Goal: Task Accomplishment & Management: Manage account settings

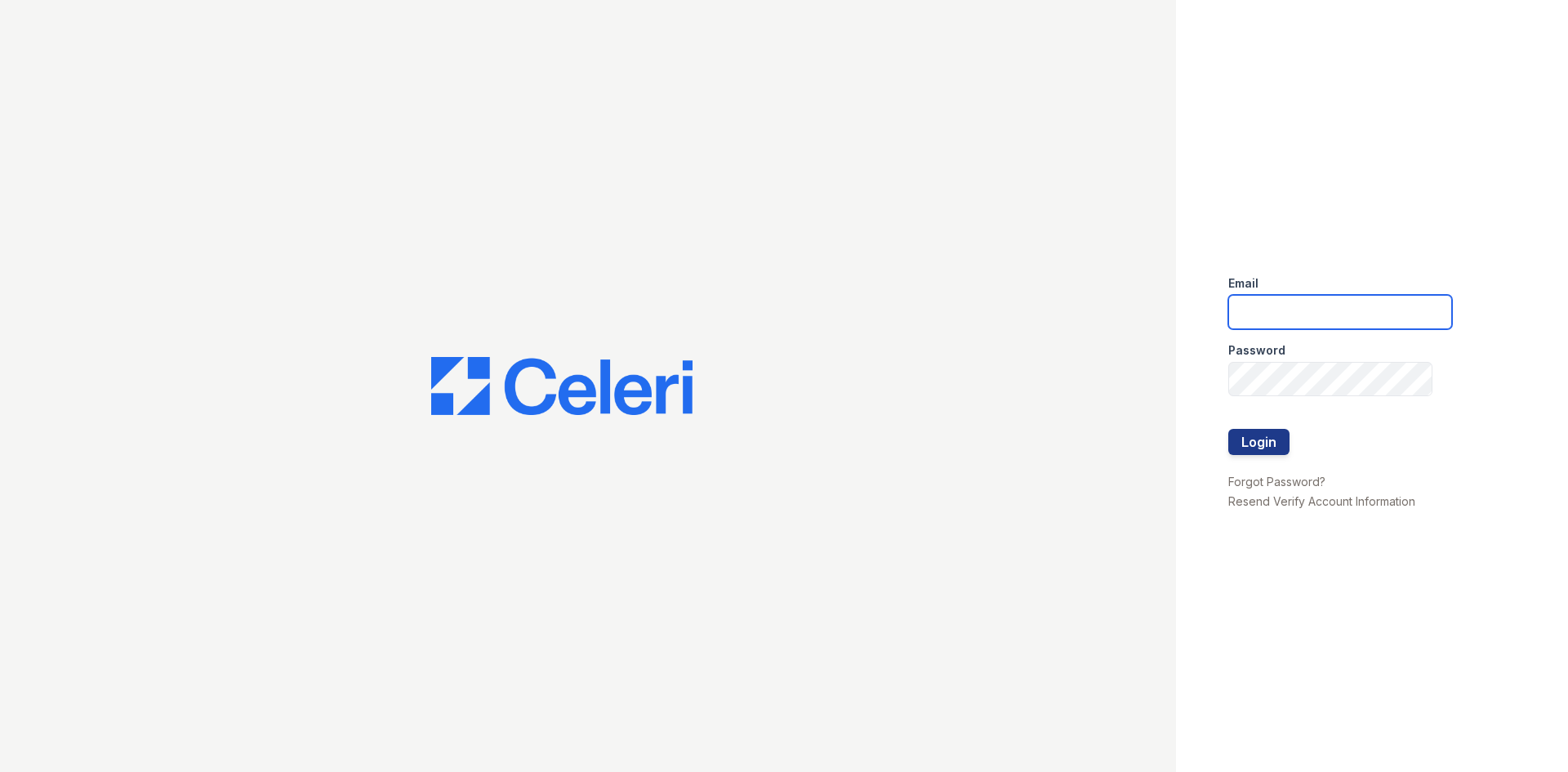
click at [1271, 319] on input "email" at bounding box center [1340, 312] width 223 height 34
type input "[EMAIL_ADDRESS][DOMAIN_NAME]"
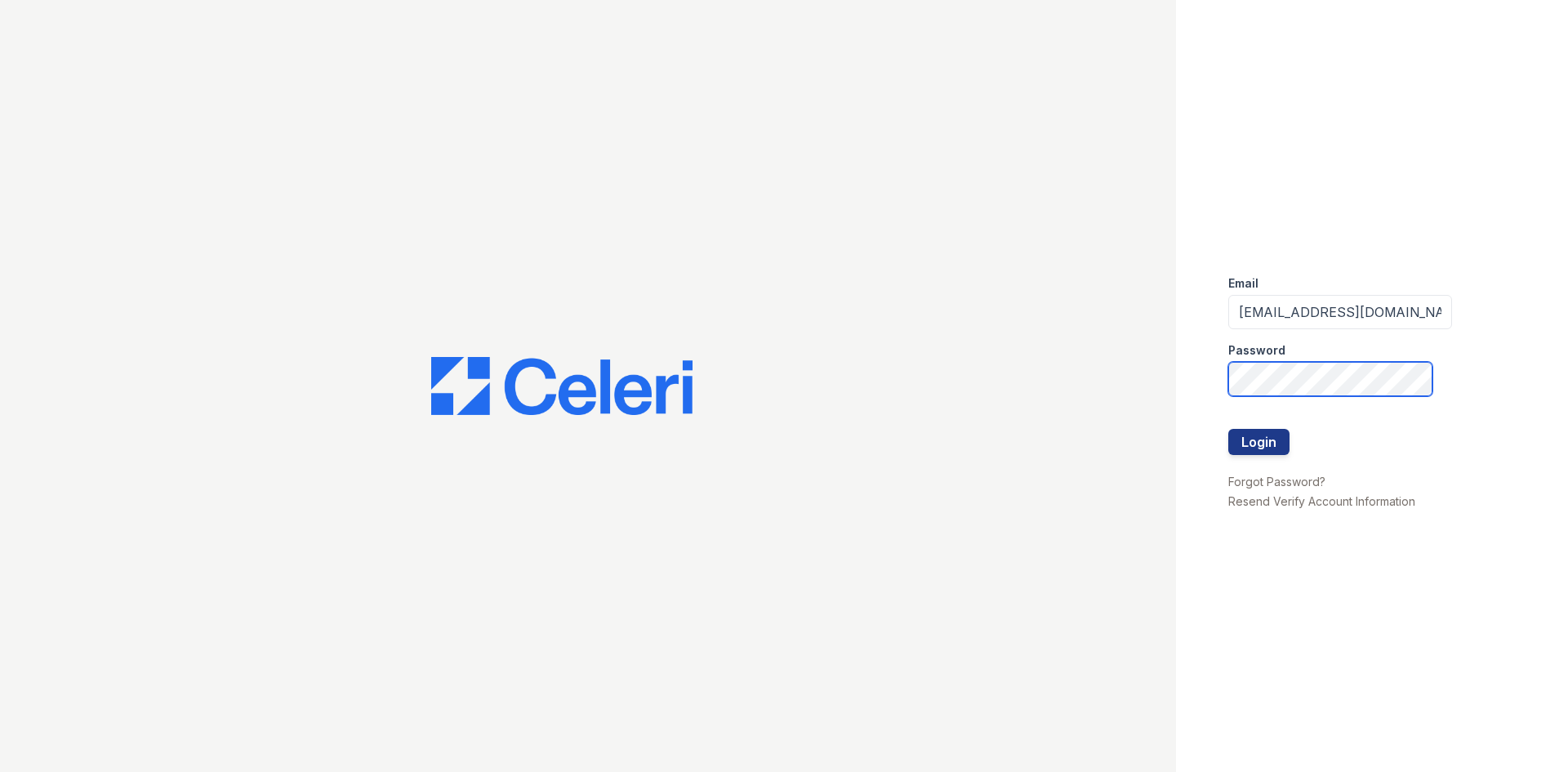
click at [1228, 428] on button "Login" at bounding box center [1259, 441] width 61 height 26
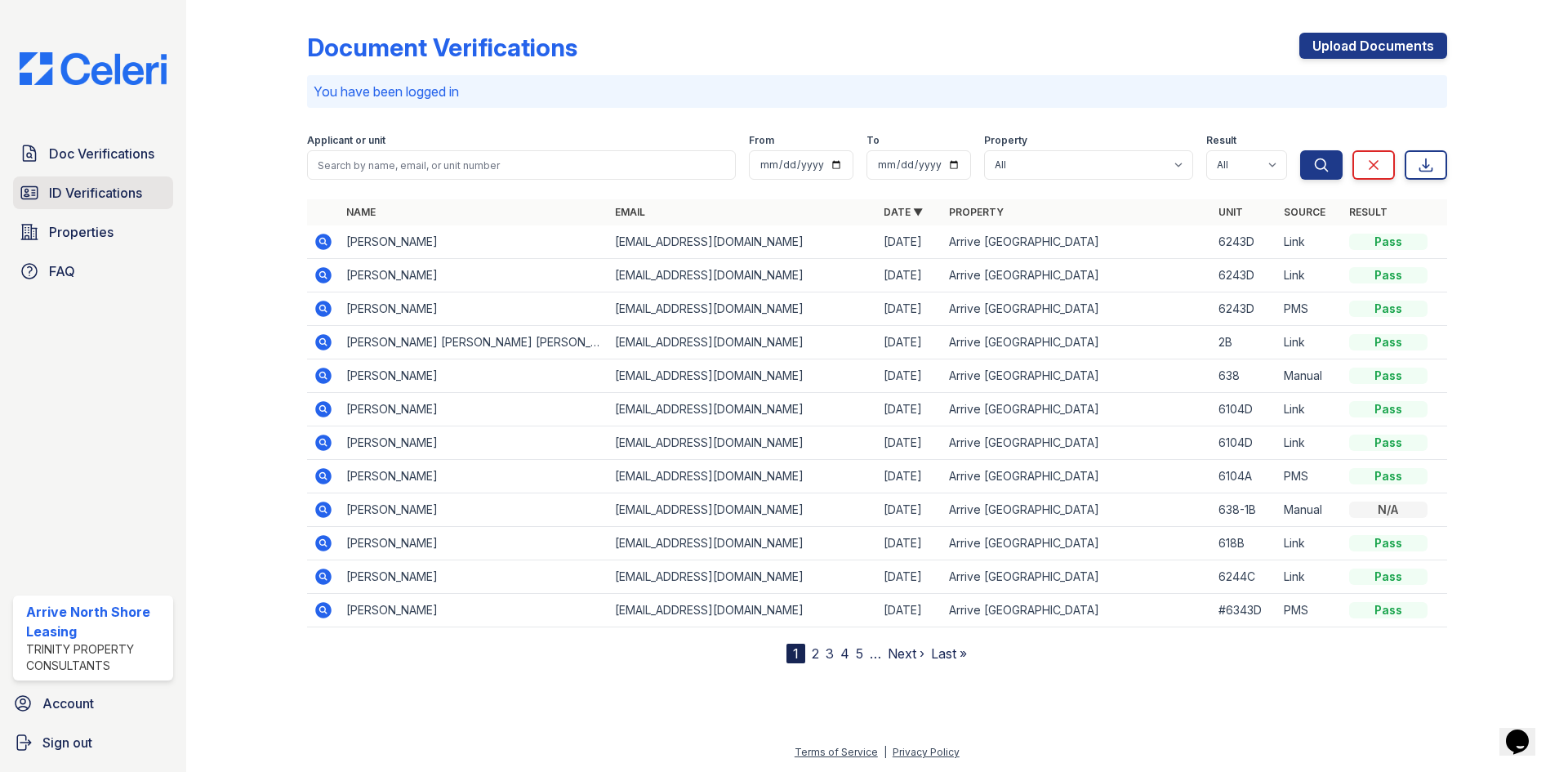
click at [114, 192] on span "ID Verifications" at bounding box center [95, 193] width 94 height 20
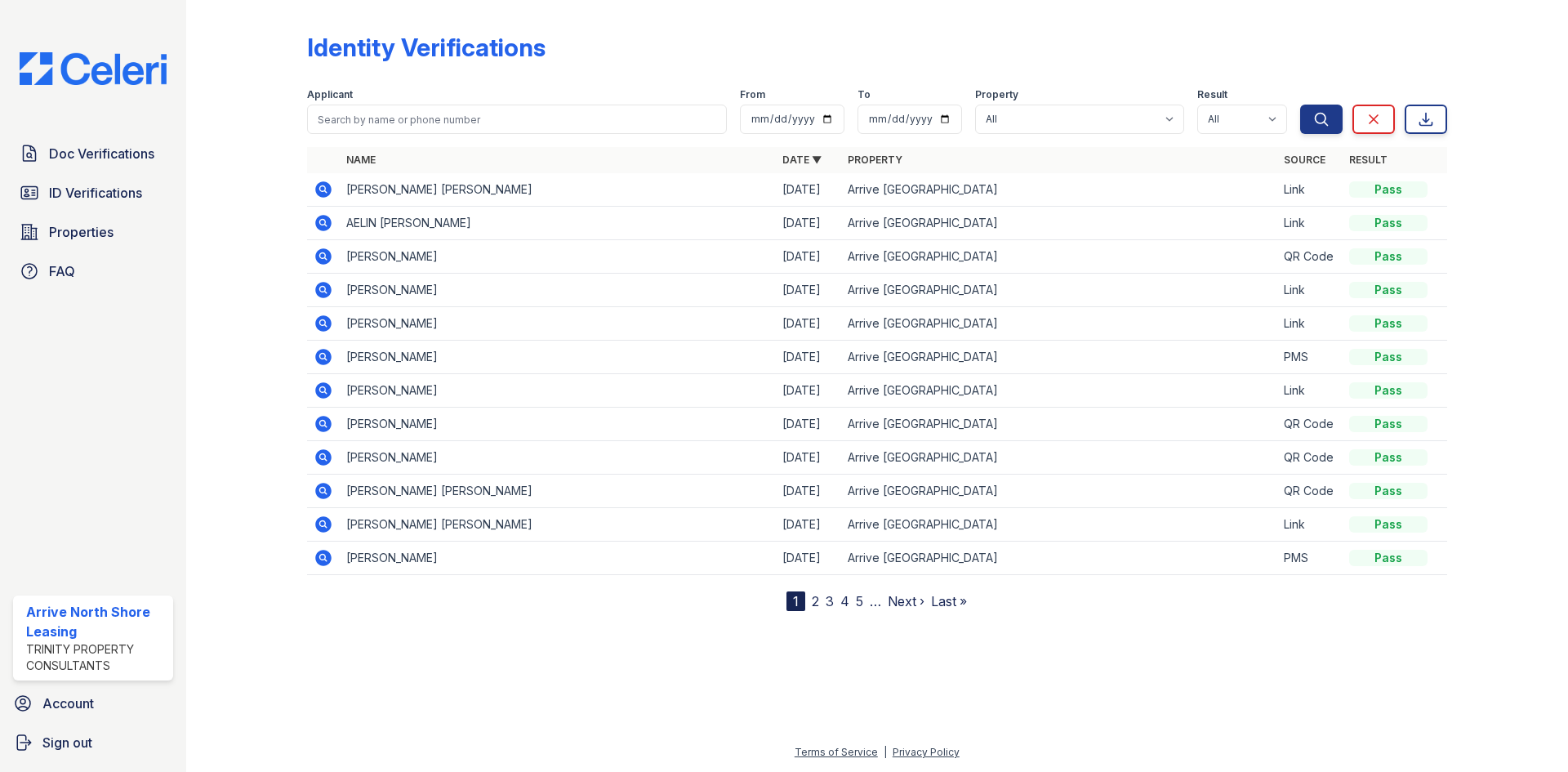
click at [815, 600] on link "2" at bounding box center [816, 600] width 8 height 16
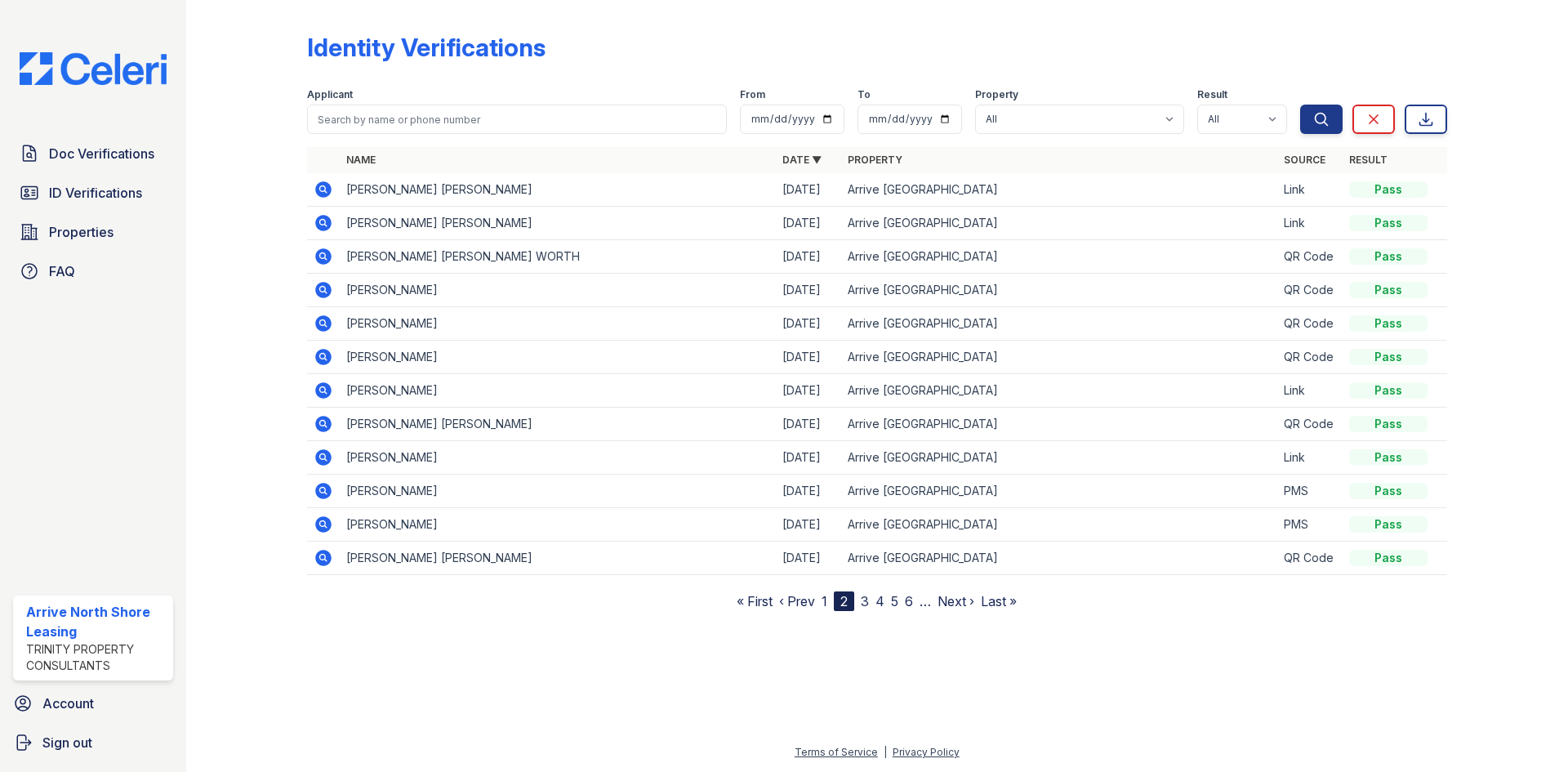
click at [867, 596] on link "3" at bounding box center [865, 600] width 9 height 16
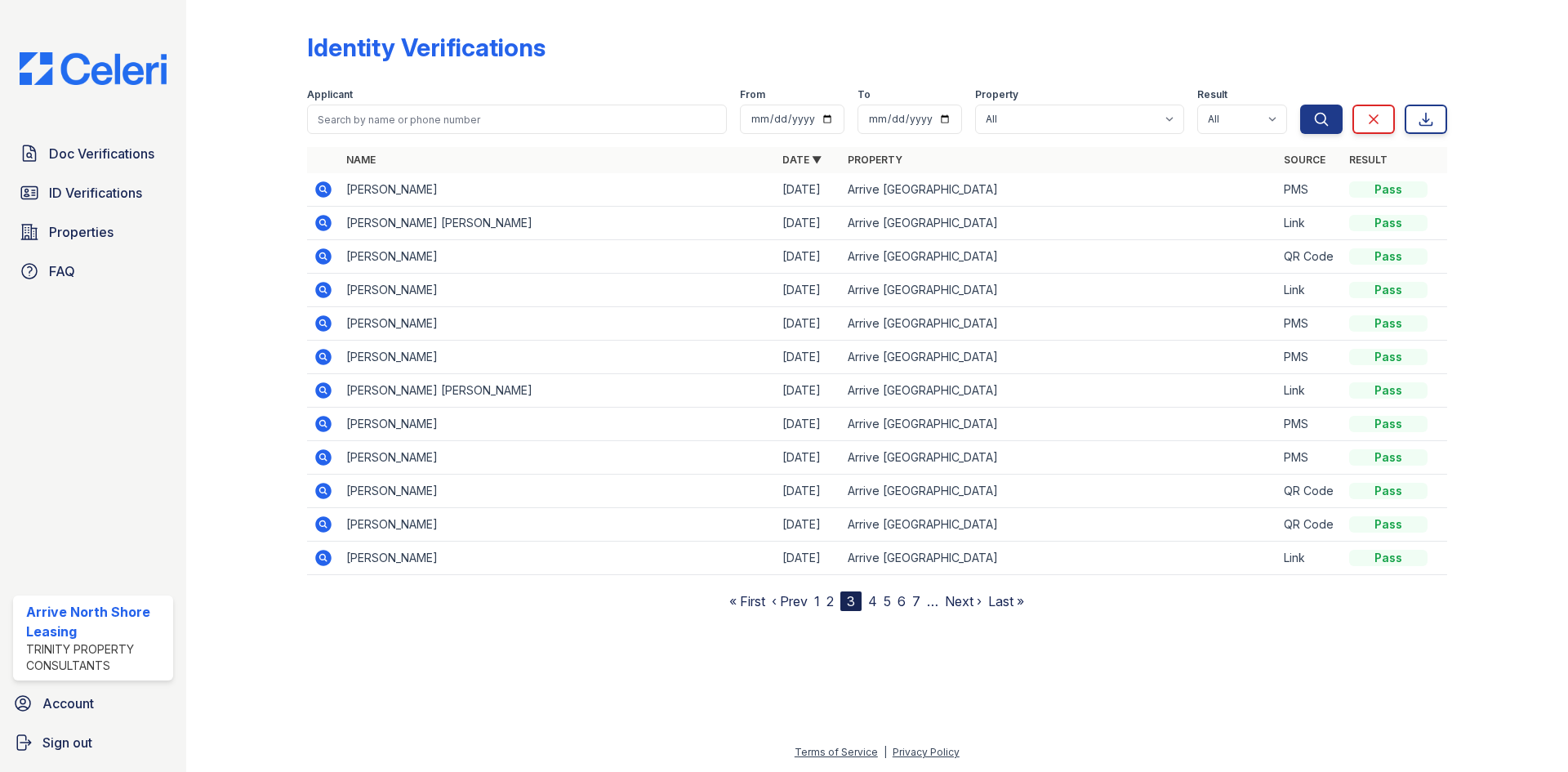
click at [874, 597] on link "4" at bounding box center [872, 600] width 9 height 16
